Goal: Navigation & Orientation: Find specific page/section

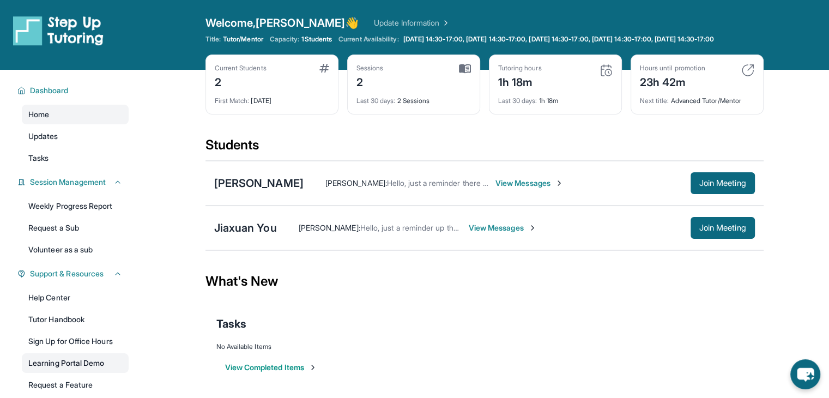
click at [94, 367] on link "Learning Portal Demo" at bounding box center [75, 363] width 107 height 20
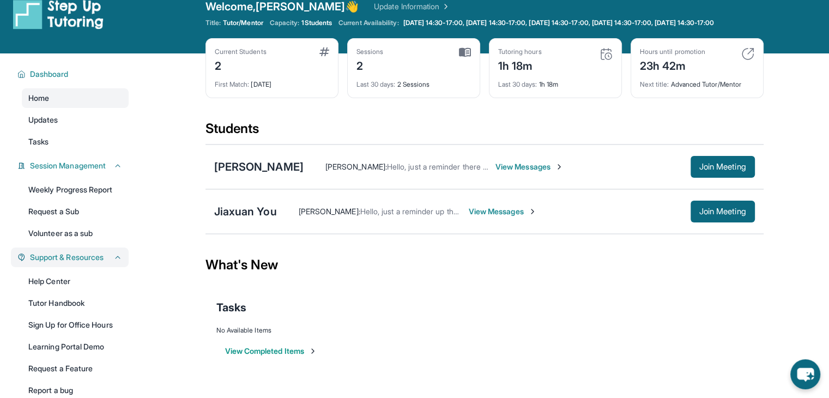
scroll to position [26, 0]
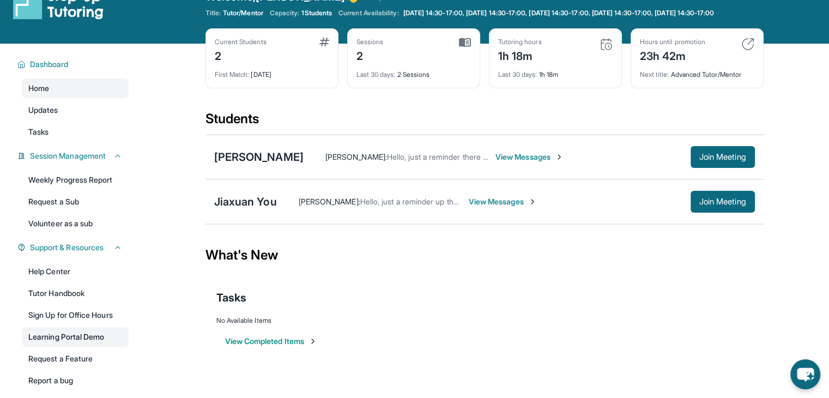
click at [81, 347] on link "Learning Portal Demo" at bounding box center [75, 337] width 107 height 20
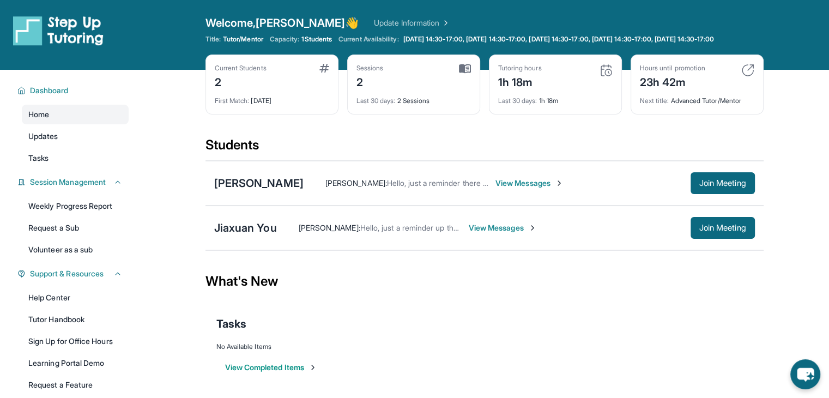
click at [532, 85] on div "1h 18m" at bounding box center [520, 80] width 44 height 17
